Goal: Task Accomplishment & Management: Use online tool/utility

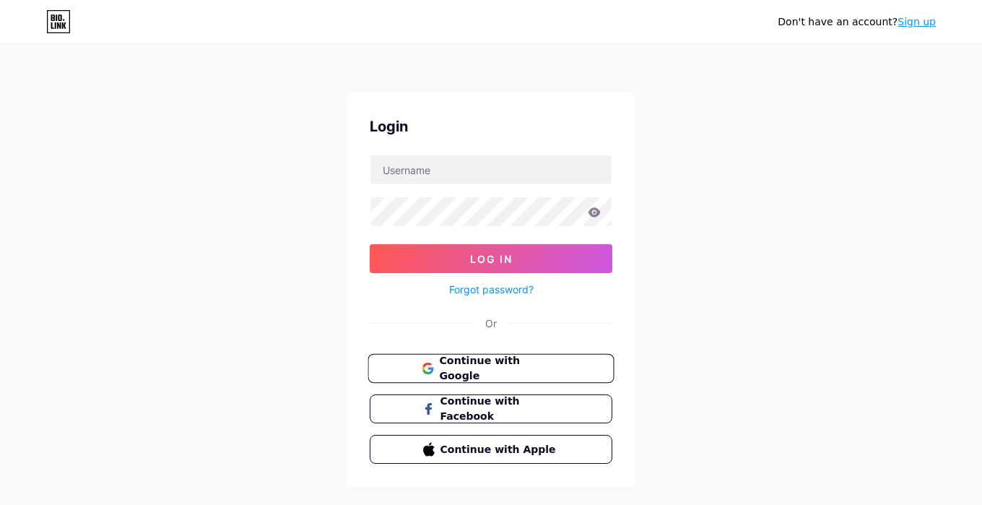
click at [509, 362] on span "Continue with Google" at bounding box center [499, 368] width 121 height 31
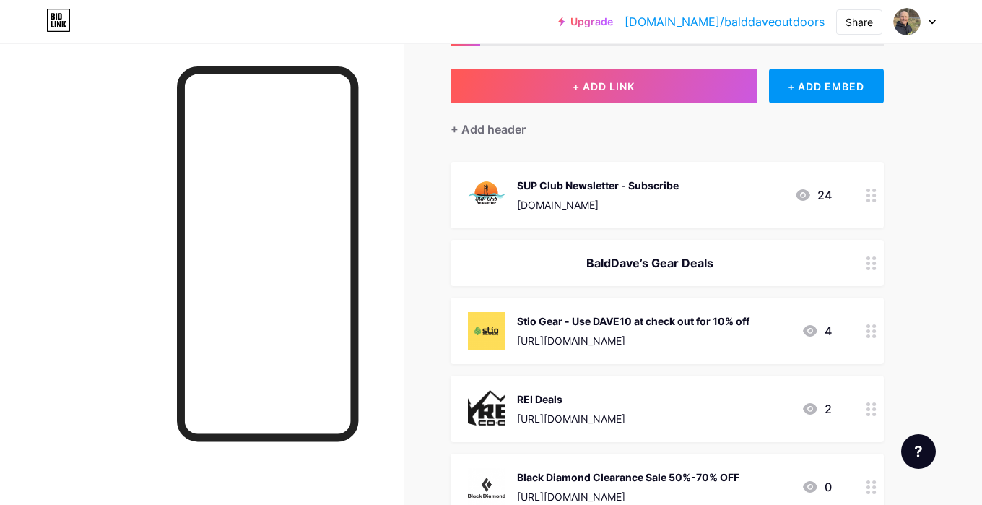
scroll to position [66, 0]
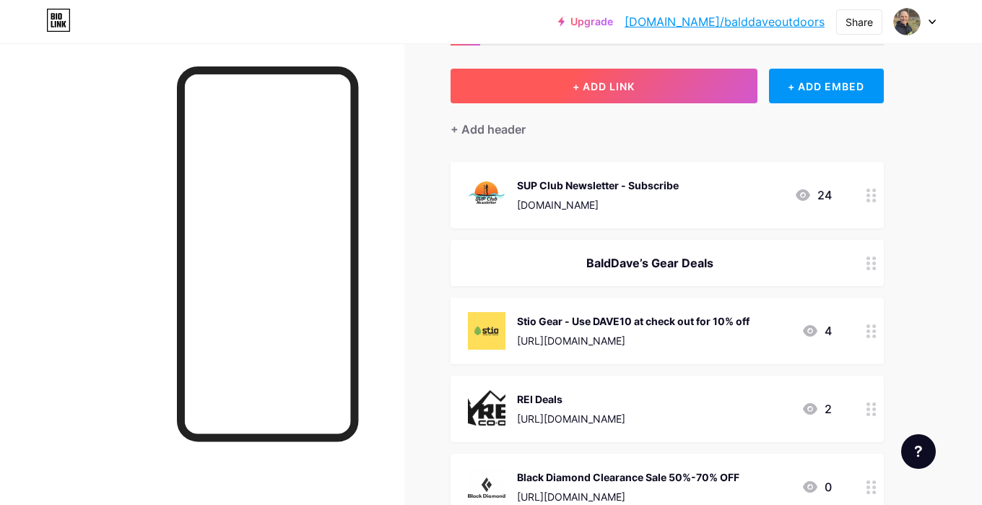
click at [620, 90] on span "+ ADD LINK" at bounding box center [603, 86] width 62 height 12
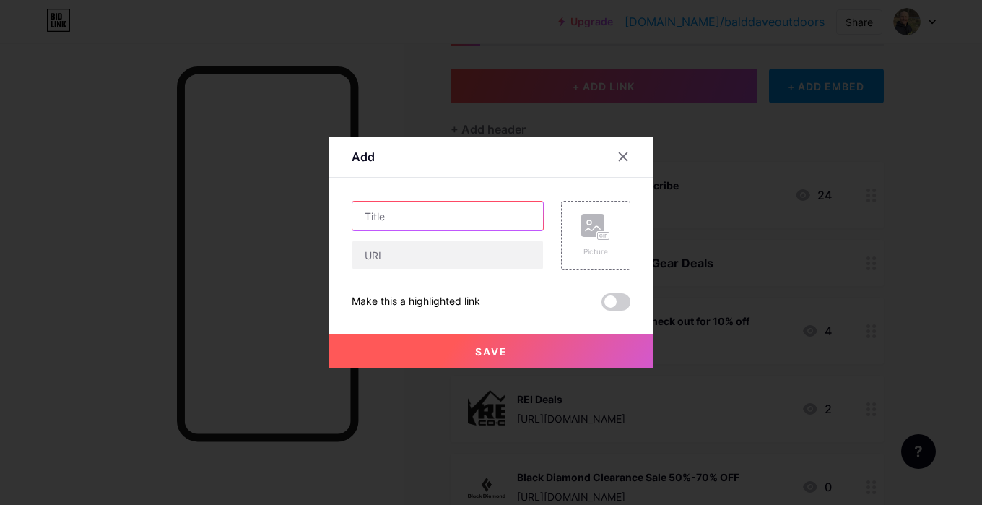
click at [475, 217] on input "text" at bounding box center [447, 215] width 191 height 29
type input "FloatSUP cup Holder"
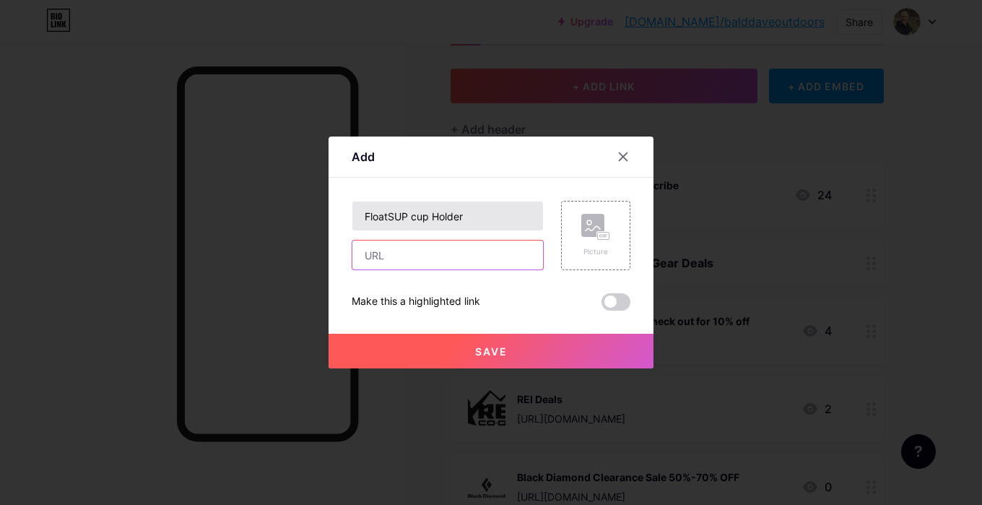
paste input "[URL][DOMAIN_NAME]"
type input "[URL][DOMAIN_NAME]"
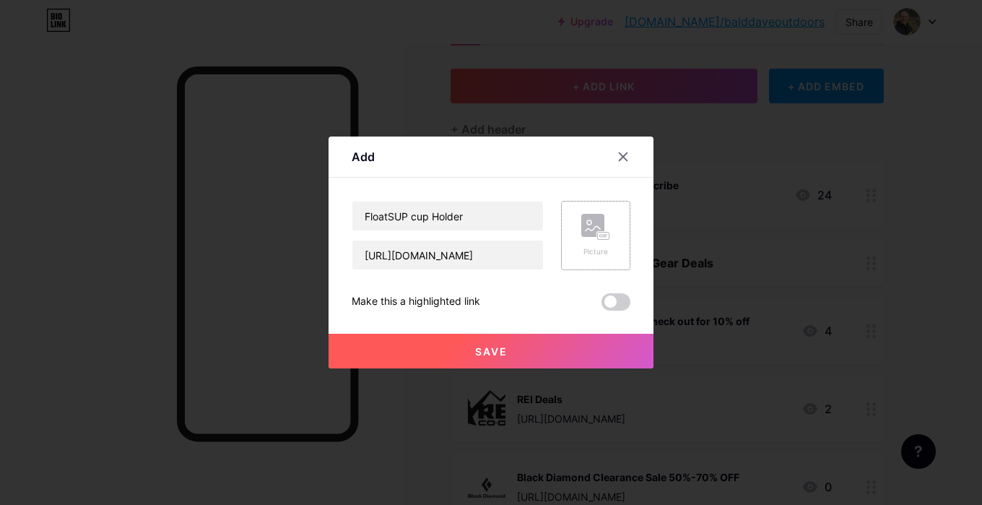
click at [589, 239] on icon at bounding box center [595, 227] width 29 height 27
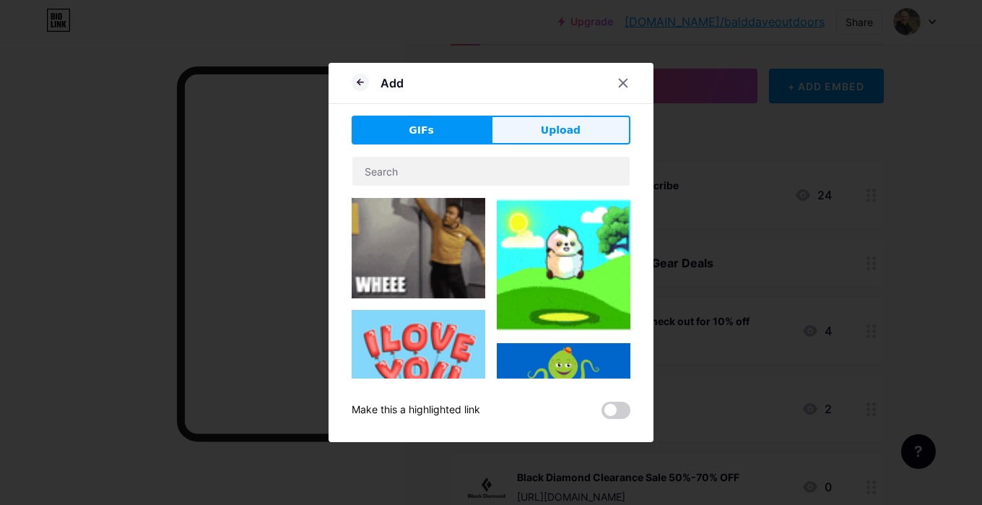
click at [568, 134] on span "Upload" at bounding box center [561, 130] width 40 height 15
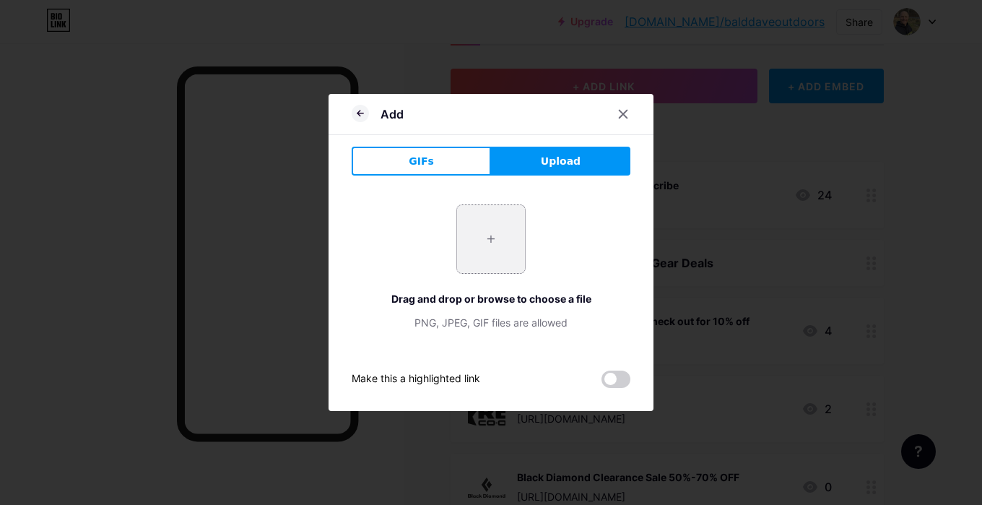
click at [487, 236] on input "file" at bounding box center [491, 239] width 68 height 68
click at [620, 113] on icon at bounding box center [623, 114] width 12 height 12
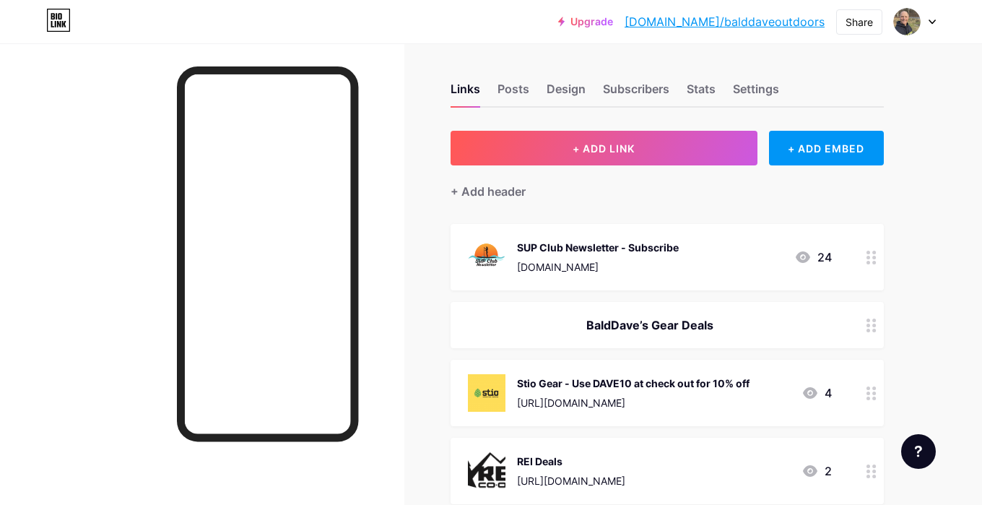
scroll to position [3, 0]
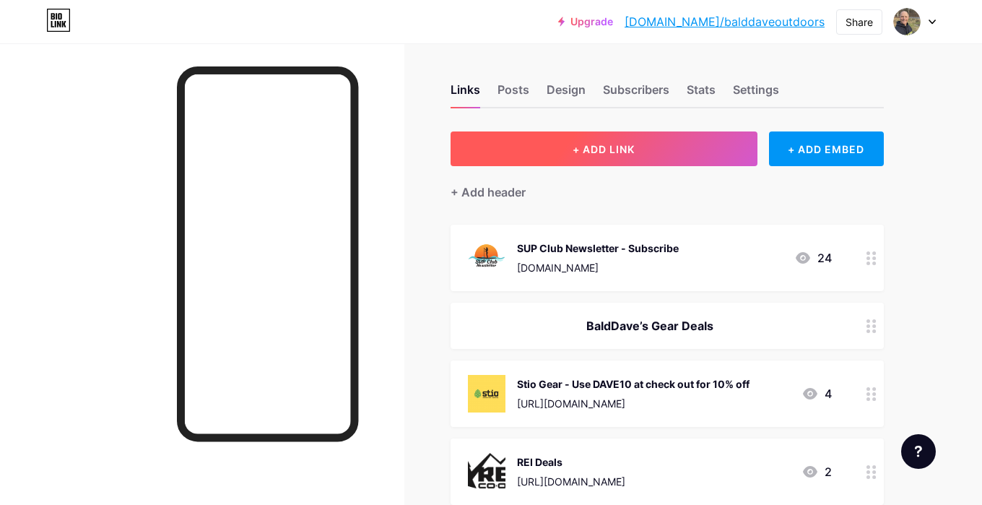
click at [653, 150] on button "+ ADD LINK" at bounding box center [603, 148] width 307 height 35
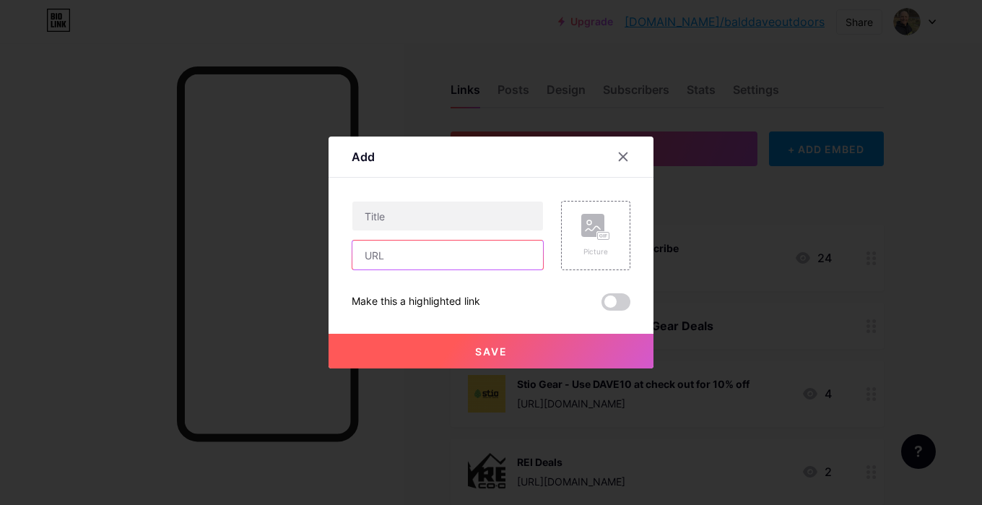
click at [461, 259] on input "text" at bounding box center [447, 254] width 191 height 29
paste input "https://www.floatsup.com/mdhtdq"
type input "https://www.floatsup.com/mdhtdq"
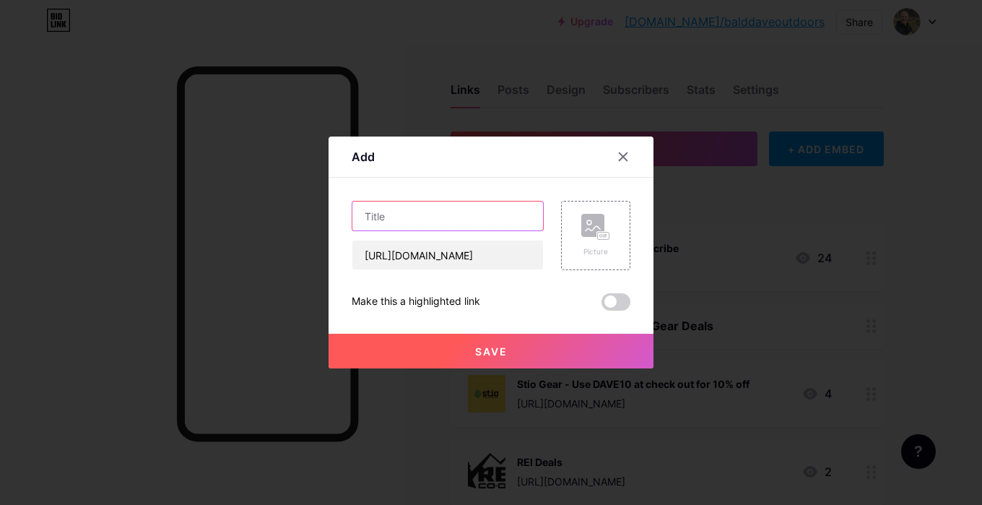
click at [477, 217] on input "text" at bounding box center [447, 215] width 191 height 29
type input "FloatSUP cup holder"
click at [595, 225] on rect at bounding box center [592, 225] width 23 height 23
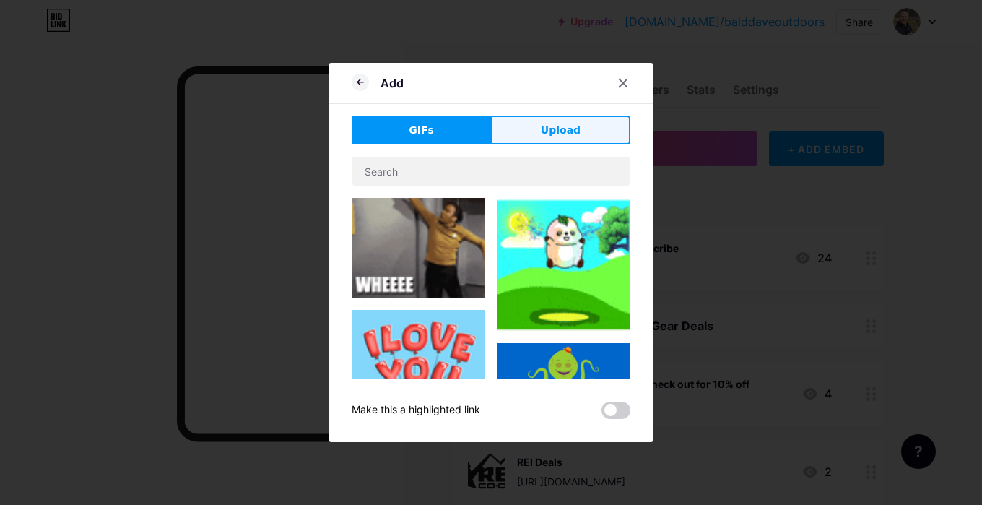
click at [563, 131] on span "Upload" at bounding box center [561, 130] width 40 height 15
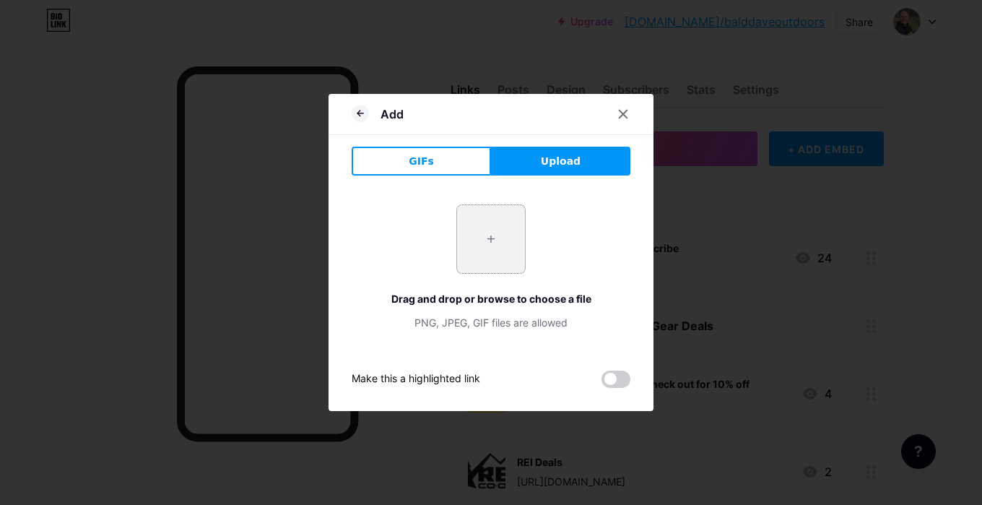
click at [506, 237] on input "file" at bounding box center [491, 239] width 68 height 68
type input "C:\fakepath\FloatSUP 1.jpeg"
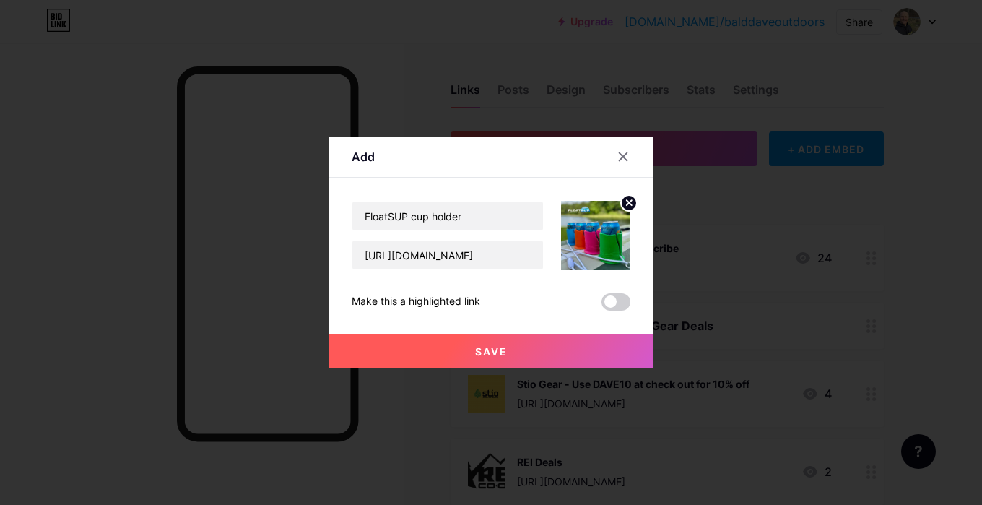
click at [523, 356] on button "Save" at bounding box center [490, 351] width 325 height 35
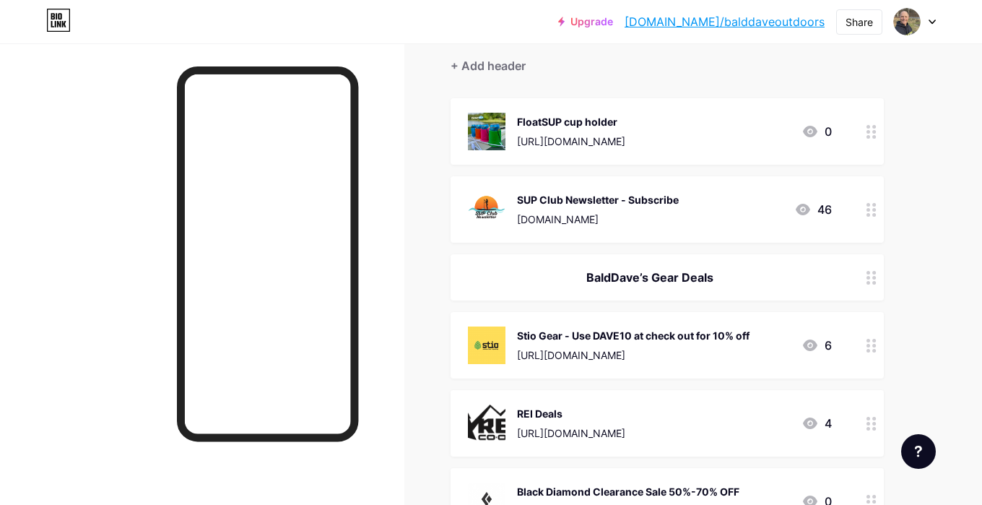
scroll to position [130, 0]
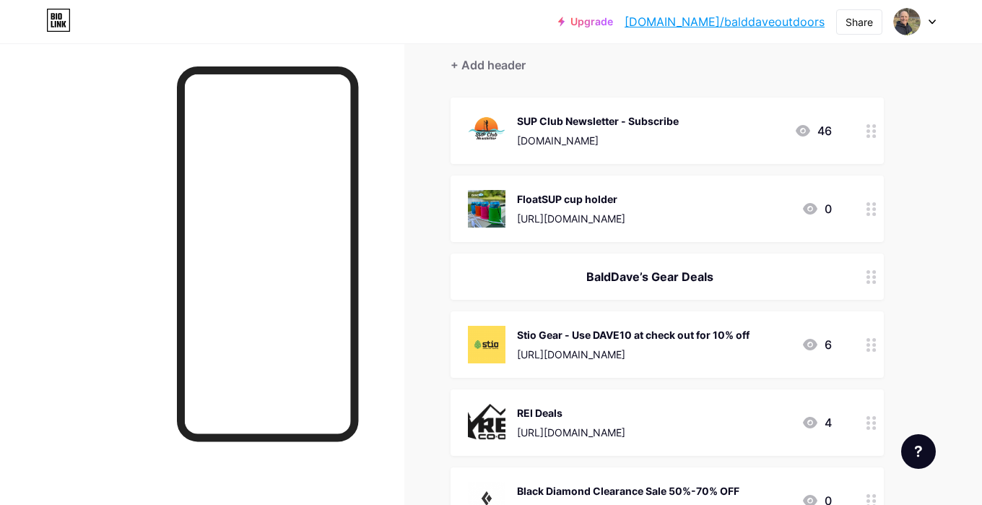
drag, startPoint x: 871, startPoint y: 217, endPoint x: 874, endPoint y: 382, distance: 164.6
click at [874, 382] on span "SUP Club Newsletter - Subscribe www.supclub.org 46 FloatSUP cup holder https://…" at bounding box center [666, 471] width 433 height 748
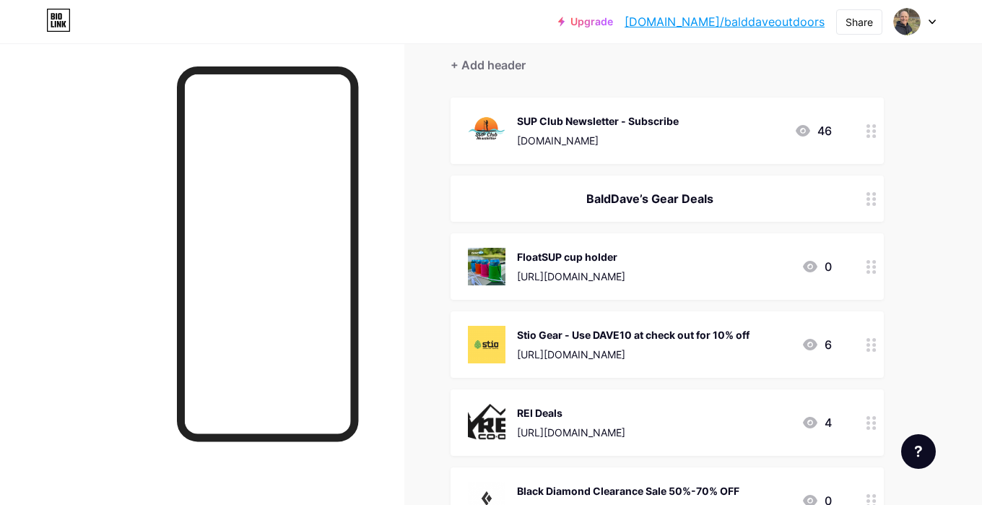
drag, startPoint x: 871, startPoint y: 346, endPoint x: 859, endPoint y: 269, distance: 78.1
click at [859, 269] on span "SUP Club Newsletter - Subscribe www.supclub.org 46 BaldDave’s Gear Deals FloatS…" at bounding box center [666, 471] width 433 height 748
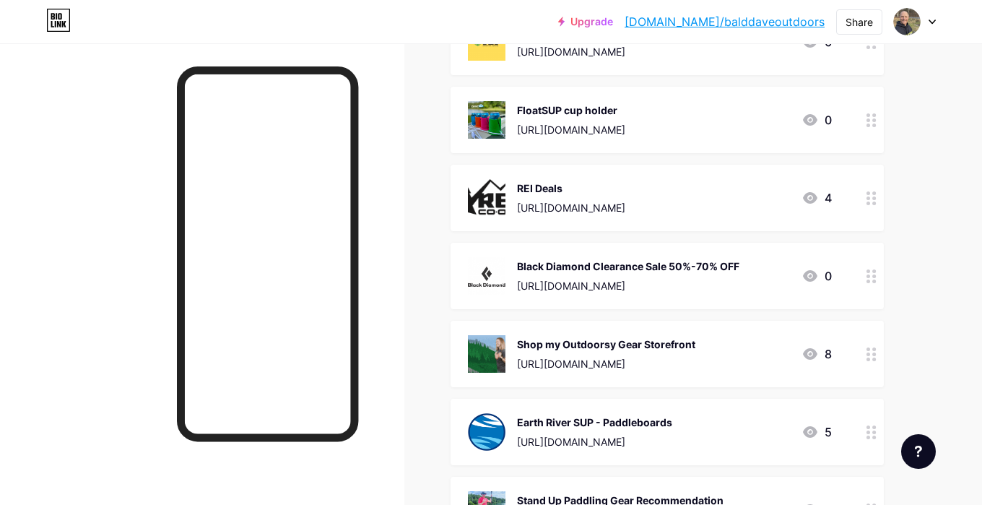
scroll to position [356, 0]
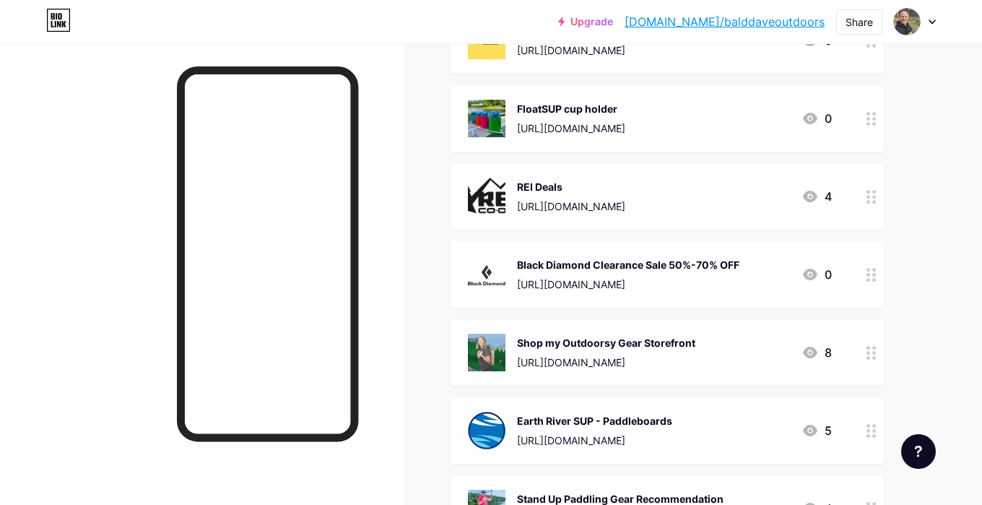
drag, startPoint x: 868, startPoint y: 354, endPoint x: 859, endPoint y: 309, distance: 46.3
click at [859, 309] on span "SUP Club Newsletter - Subscribe www.supclub.org 46 BaldDave’s Gear Deals Stio G…" at bounding box center [666, 246] width 433 height 748
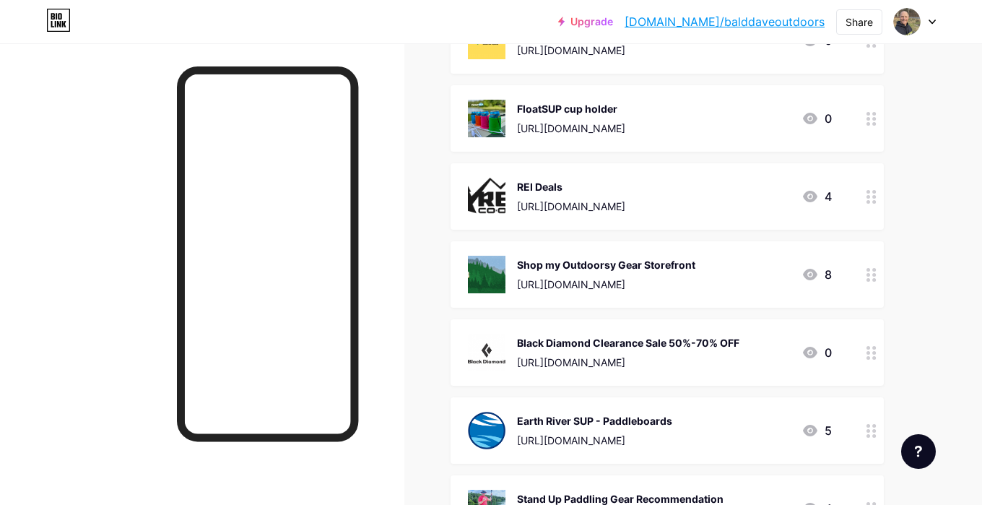
drag, startPoint x: 875, startPoint y: 430, endPoint x: 873, endPoint y: 399, distance: 31.1
click at [873, 399] on div at bounding box center [871, 430] width 25 height 66
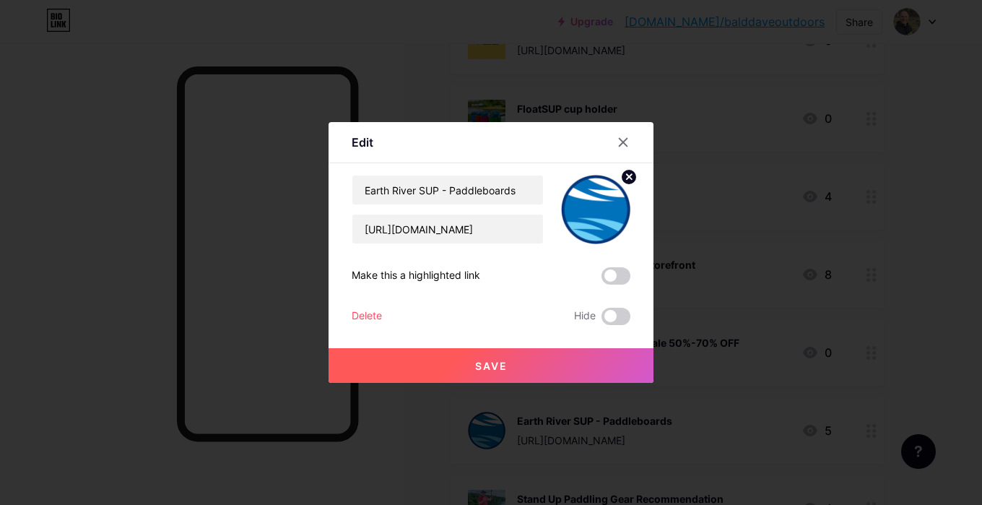
click at [866, 373] on div at bounding box center [491, 252] width 982 height 505
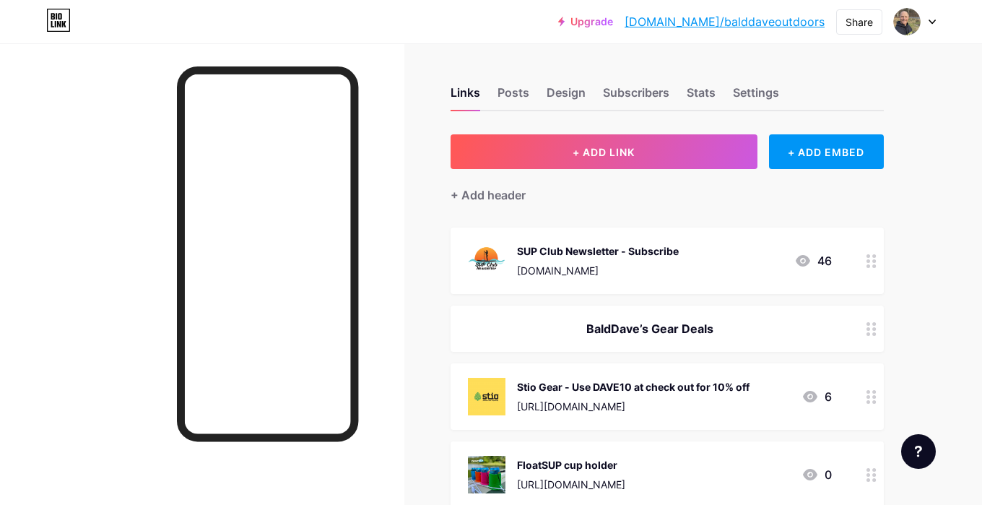
scroll to position [0, 0]
click at [526, 100] on div "Posts" at bounding box center [513, 97] width 32 height 26
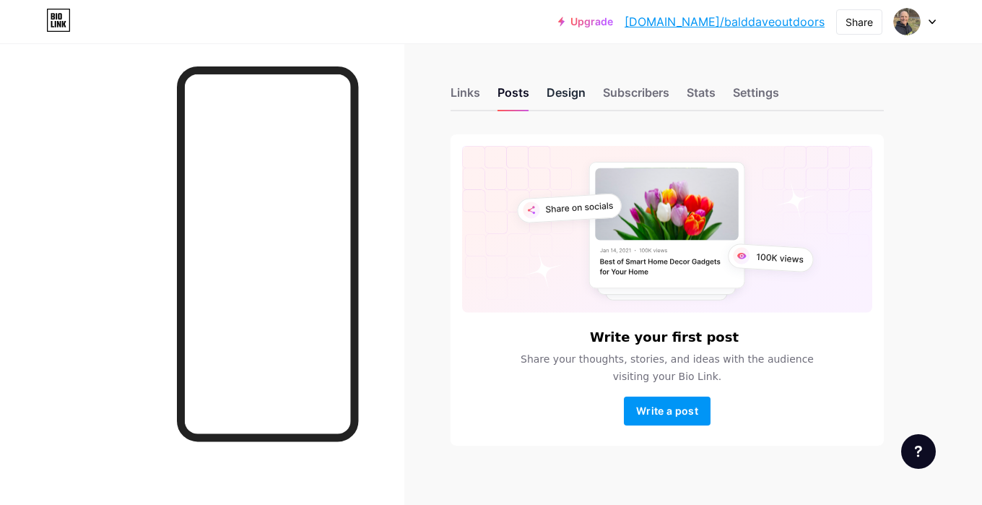
click at [563, 97] on div "Design" at bounding box center [565, 97] width 39 height 26
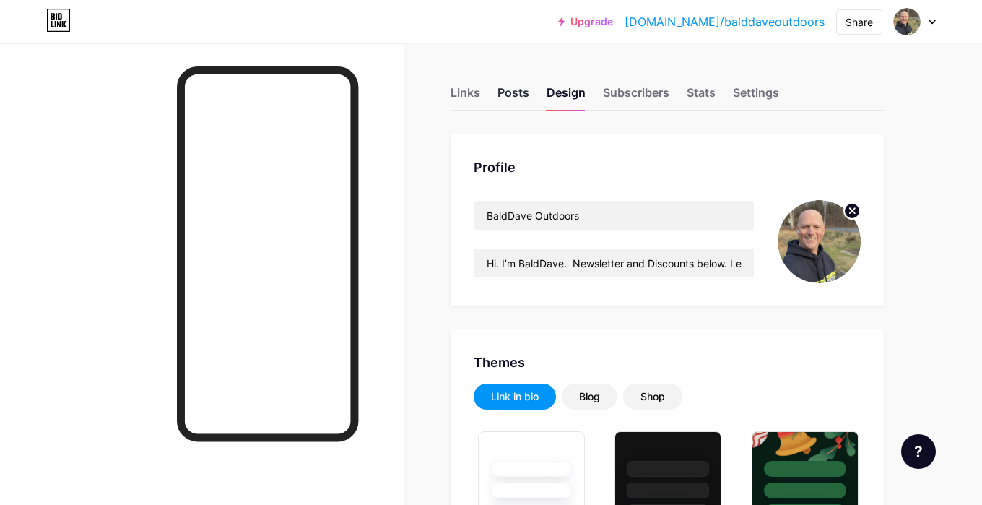
click at [518, 94] on div "Posts" at bounding box center [513, 97] width 32 height 26
